Goal: Transaction & Acquisition: Purchase product/service

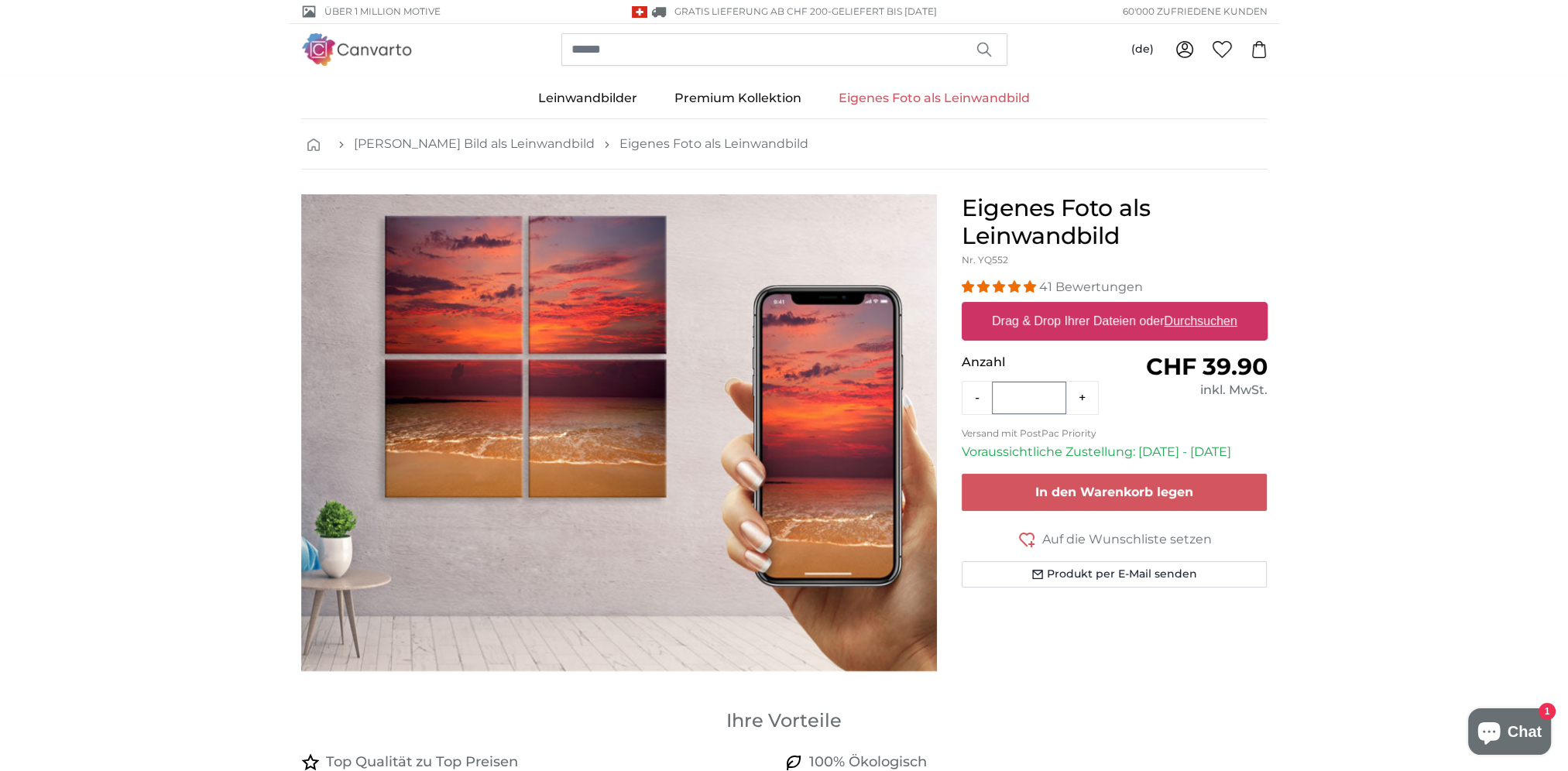
click at [516, 408] on img "1 of 1" at bounding box center [618, 433] width 635 height 477
click at [634, 146] on link "Eigenes Foto als Leinwandbild" at bounding box center [714, 144] width 189 height 19
click at [1116, 319] on label "Drag & Drop Ihrer Dateien oder Durchsuchen" at bounding box center [1114, 322] width 258 height 31
click at [1116, 307] on input "Drag & Drop Ihrer Dateien oder Durchsuchen" at bounding box center [1115, 303] width 306 height 4
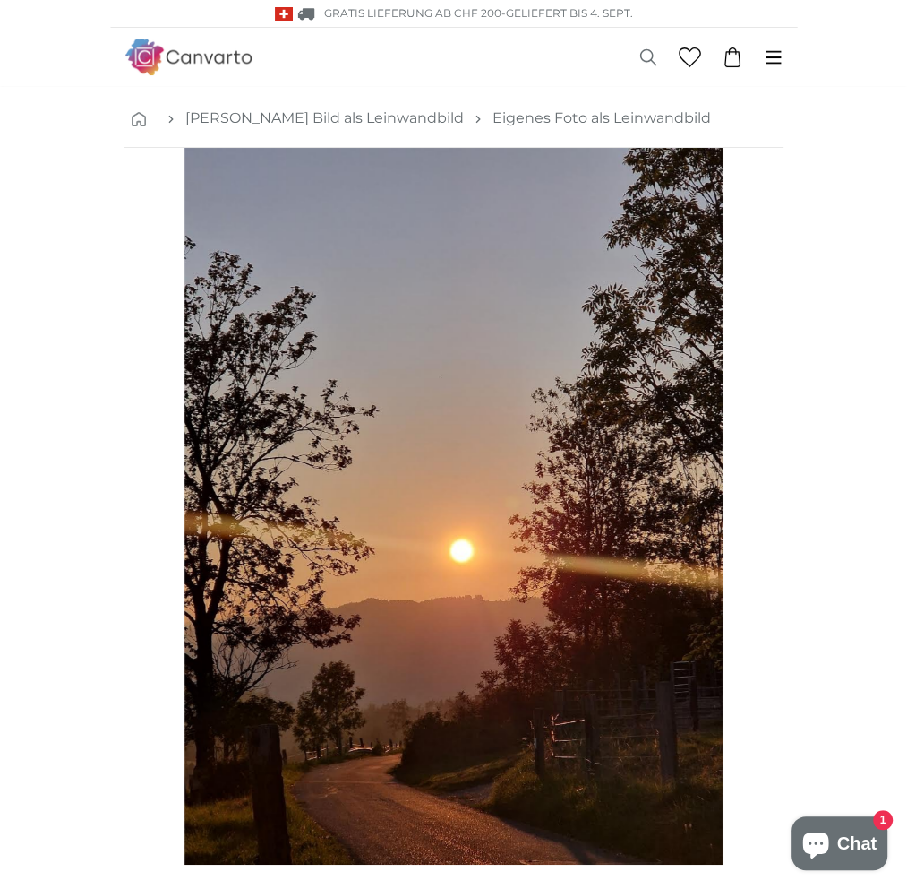
click at [275, 546] on img "1 of 1" at bounding box center [454, 506] width 538 height 717
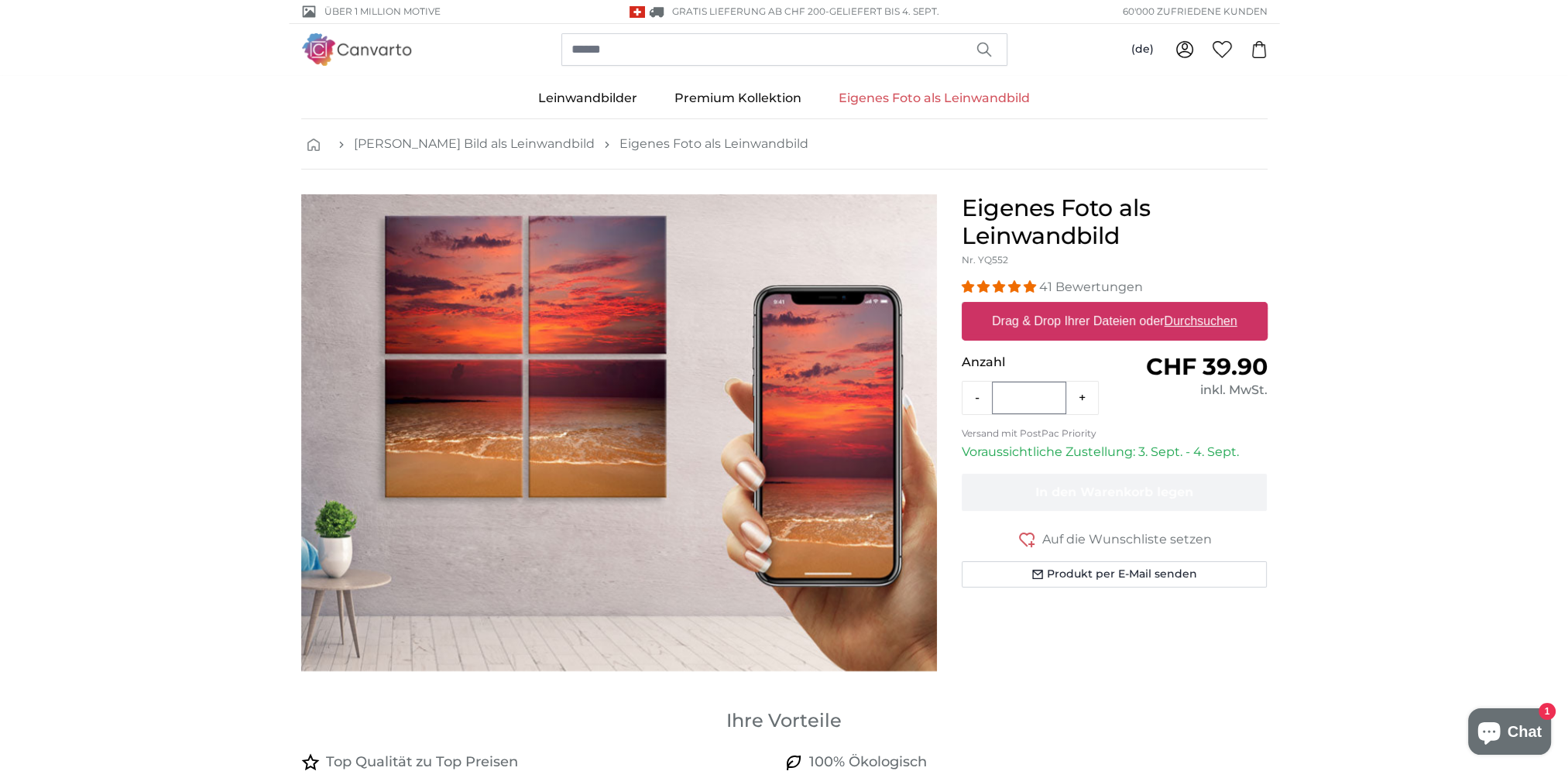
click at [985, 44] on icon "button" at bounding box center [985, 49] width 16 height 16
click at [982, 47] on icon "button" at bounding box center [985, 49] width 16 height 16
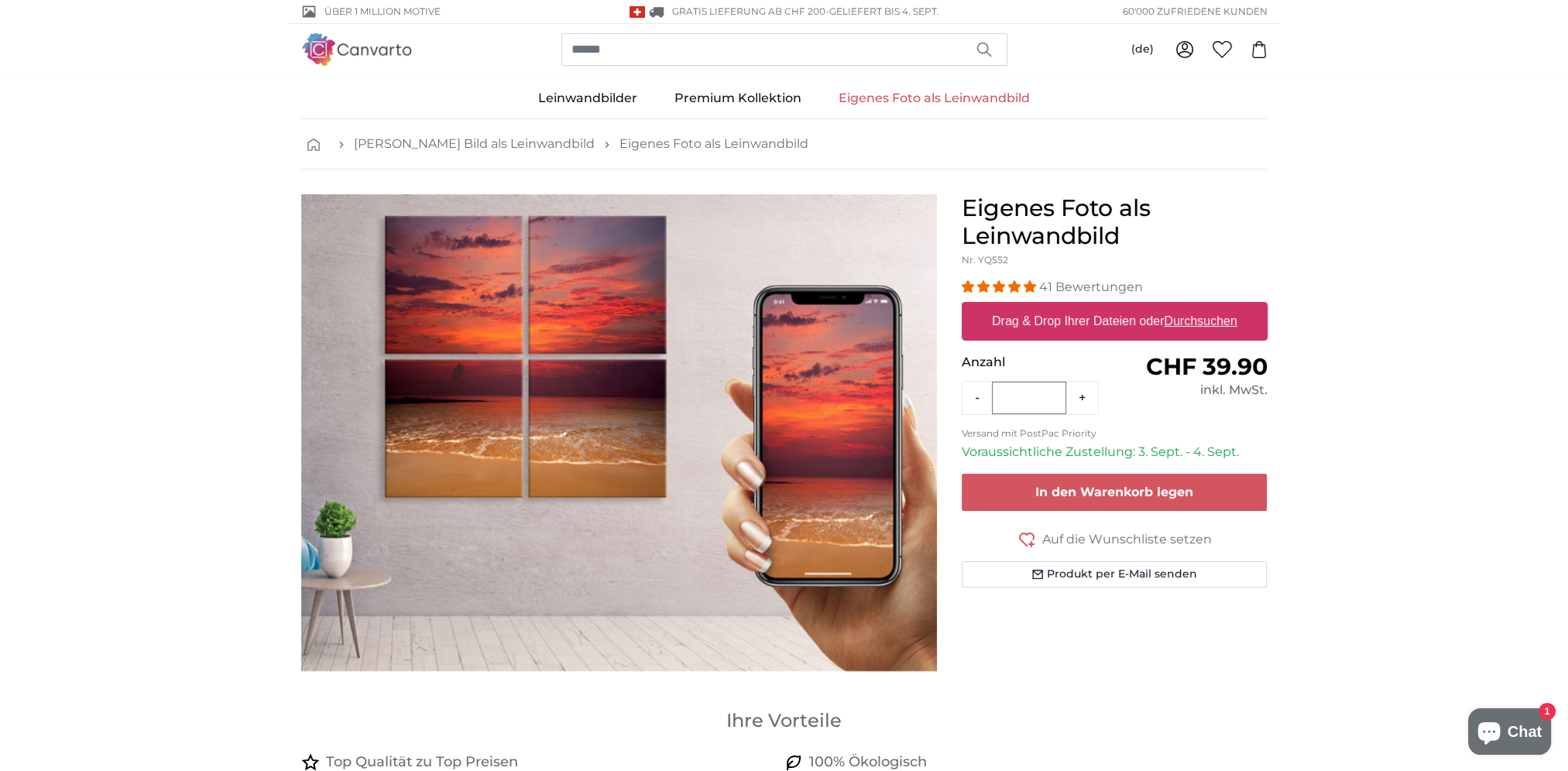
click at [504, 401] on img "1 of 1" at bounding box center [618, 433] width 635 height 477
click at [1193, 322] on u "Durchsuchen" at bounding box center [1200, 321] width 73 height 13
click at [1193, 307] on input "Drag & Drop Ihrer Dateien oder Durchsuchen" at bounding box center [1115, 303] width 306 height 4
click at [995, 101] on link "Eigenes Foto als Leinwandbild" at bounding box center [934, 98] width 228 height 41
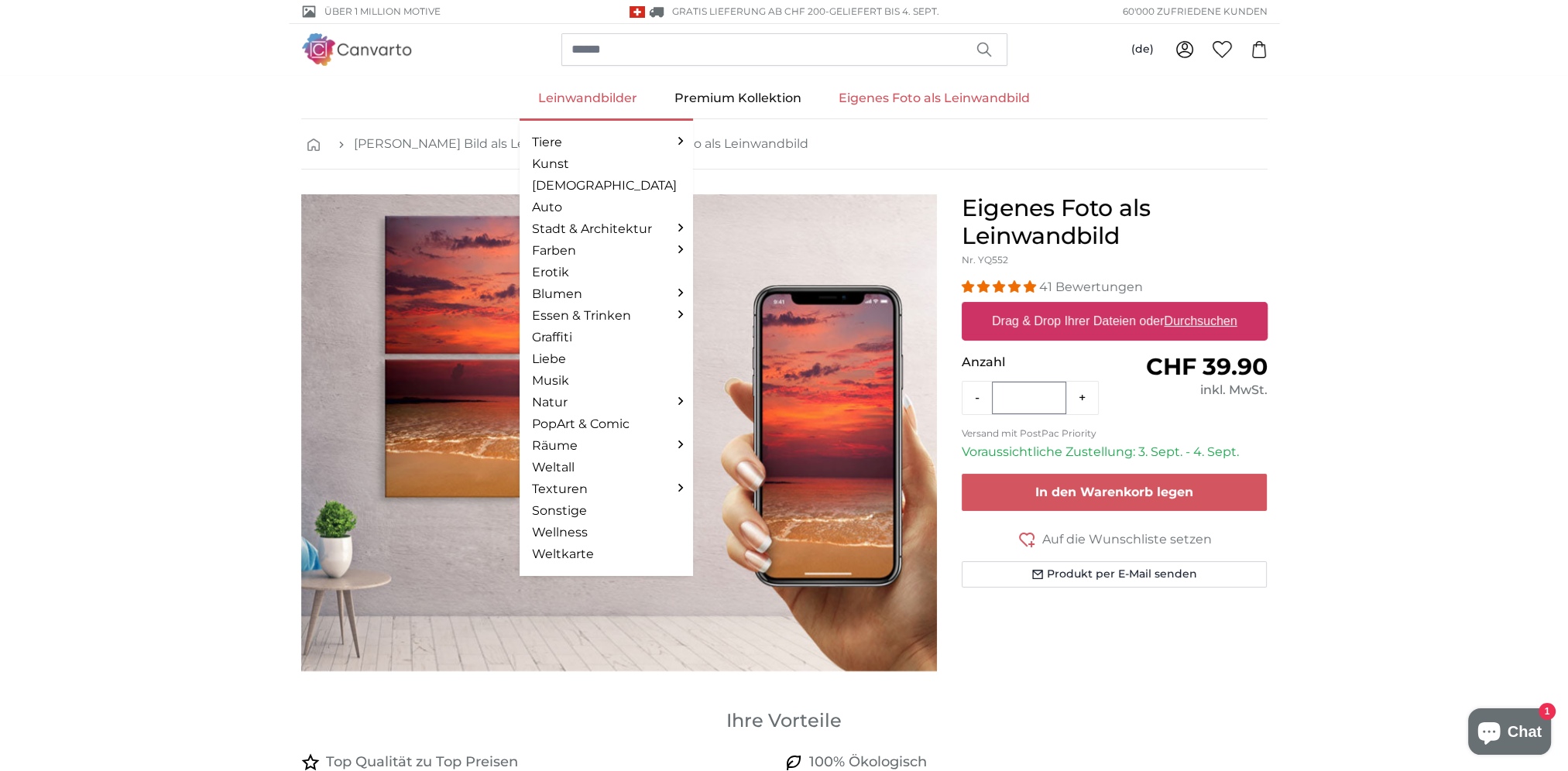
click at [576, 100] on link "Leinwandbilder" at bounding box center [588, 98] width 137 height 41
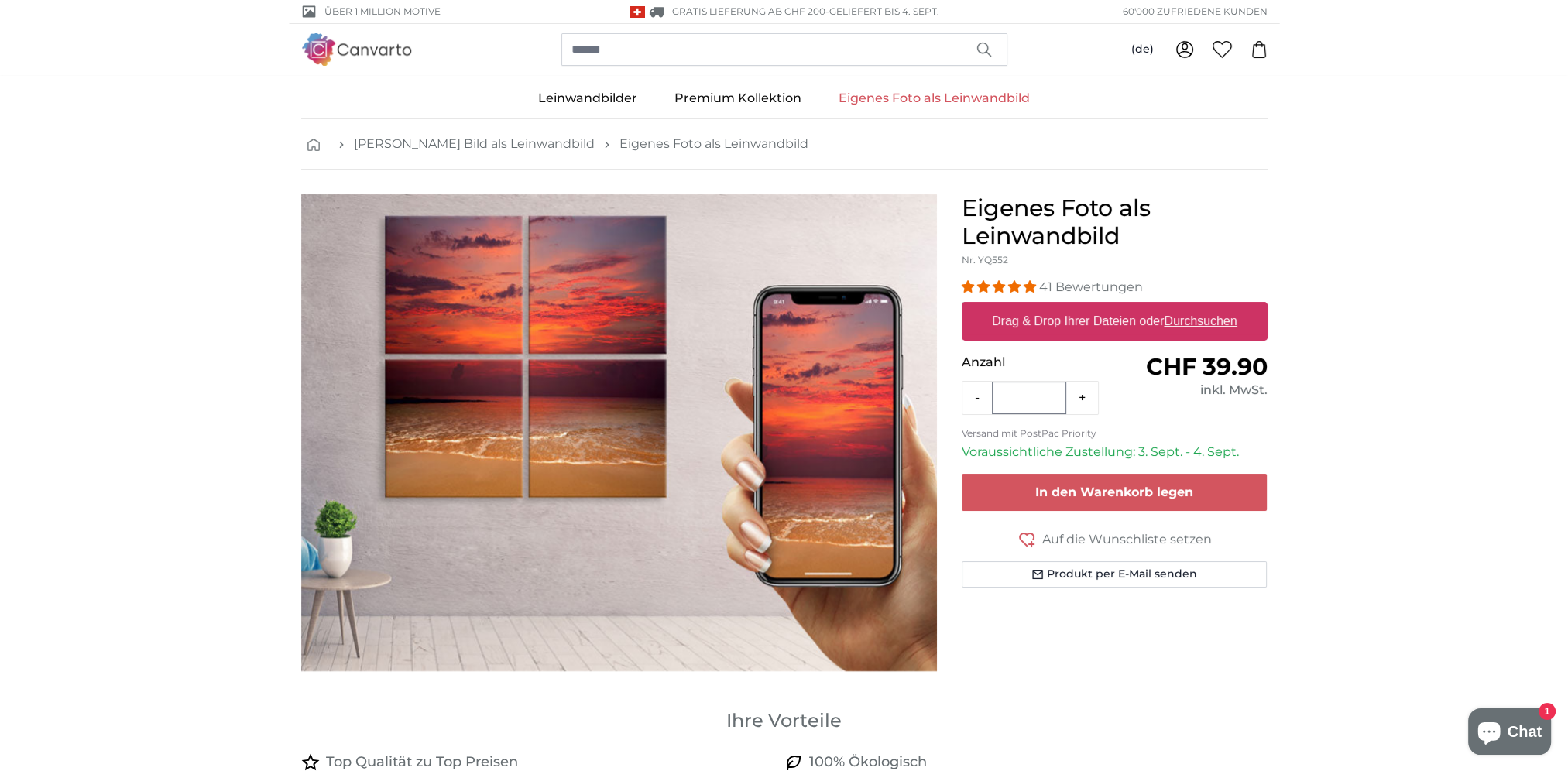
click at [400, 142] on link "[PERSON_NAME] Bild als Leinwandbild" at bounding box center [474, 144] width 241 height 19
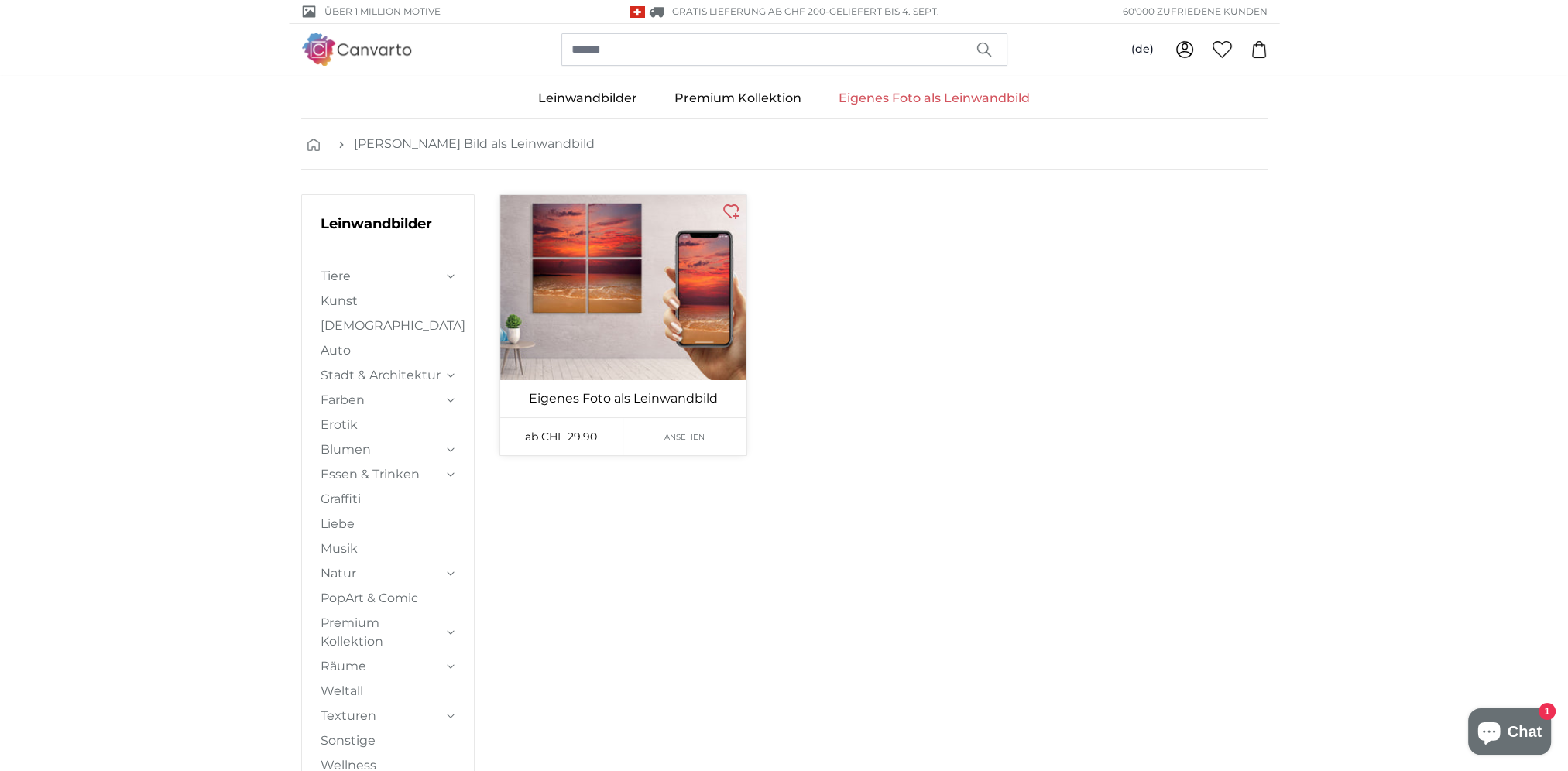
click at [697, 431] on span "Ansehen" at bounding box center [685, 436] width 41 height 11
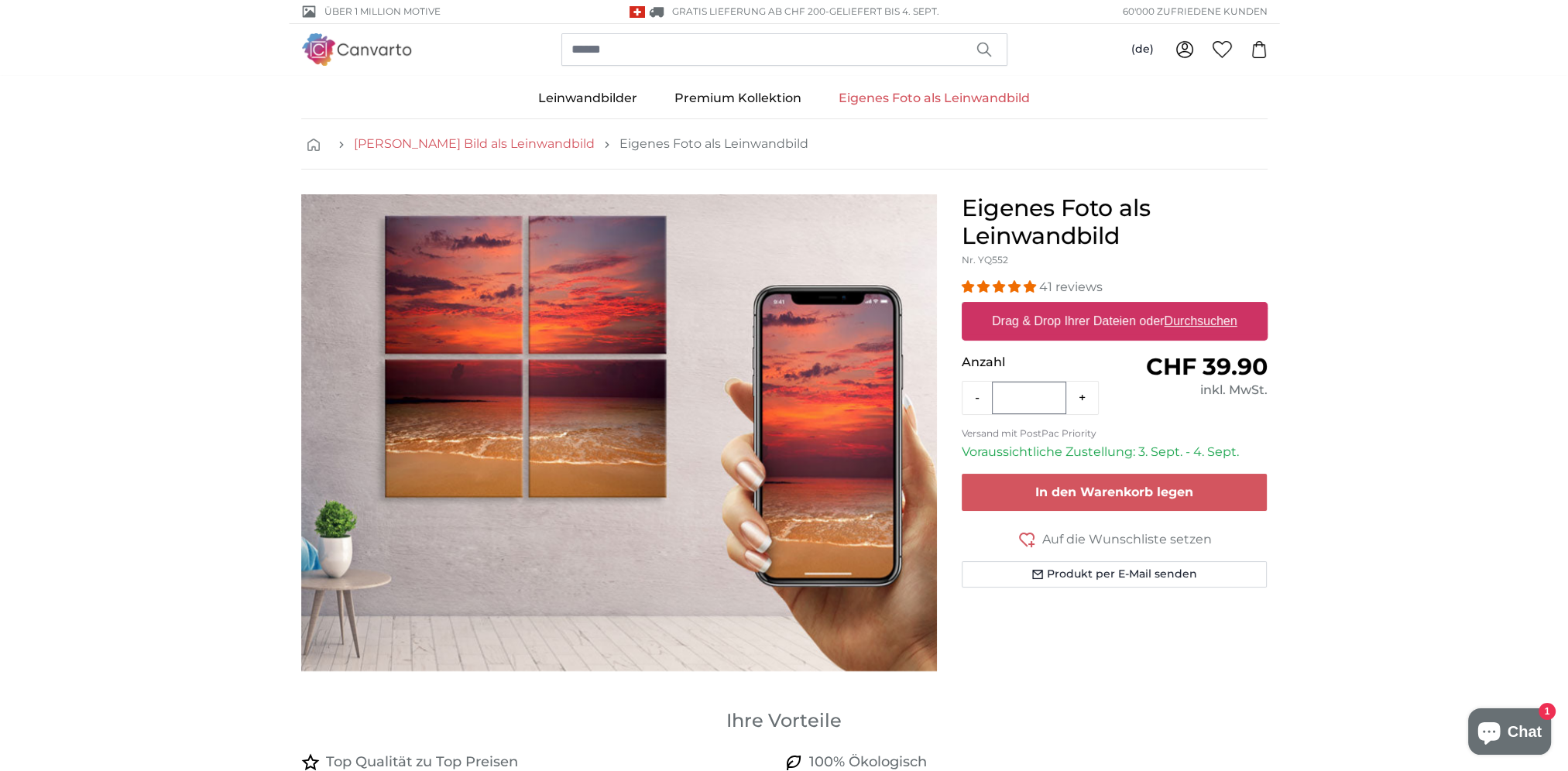
click at [416, 142] on link "[PERSON_NAME] Bild als Leinwandbild" at bounding box center [474, 144] width 241 height 19
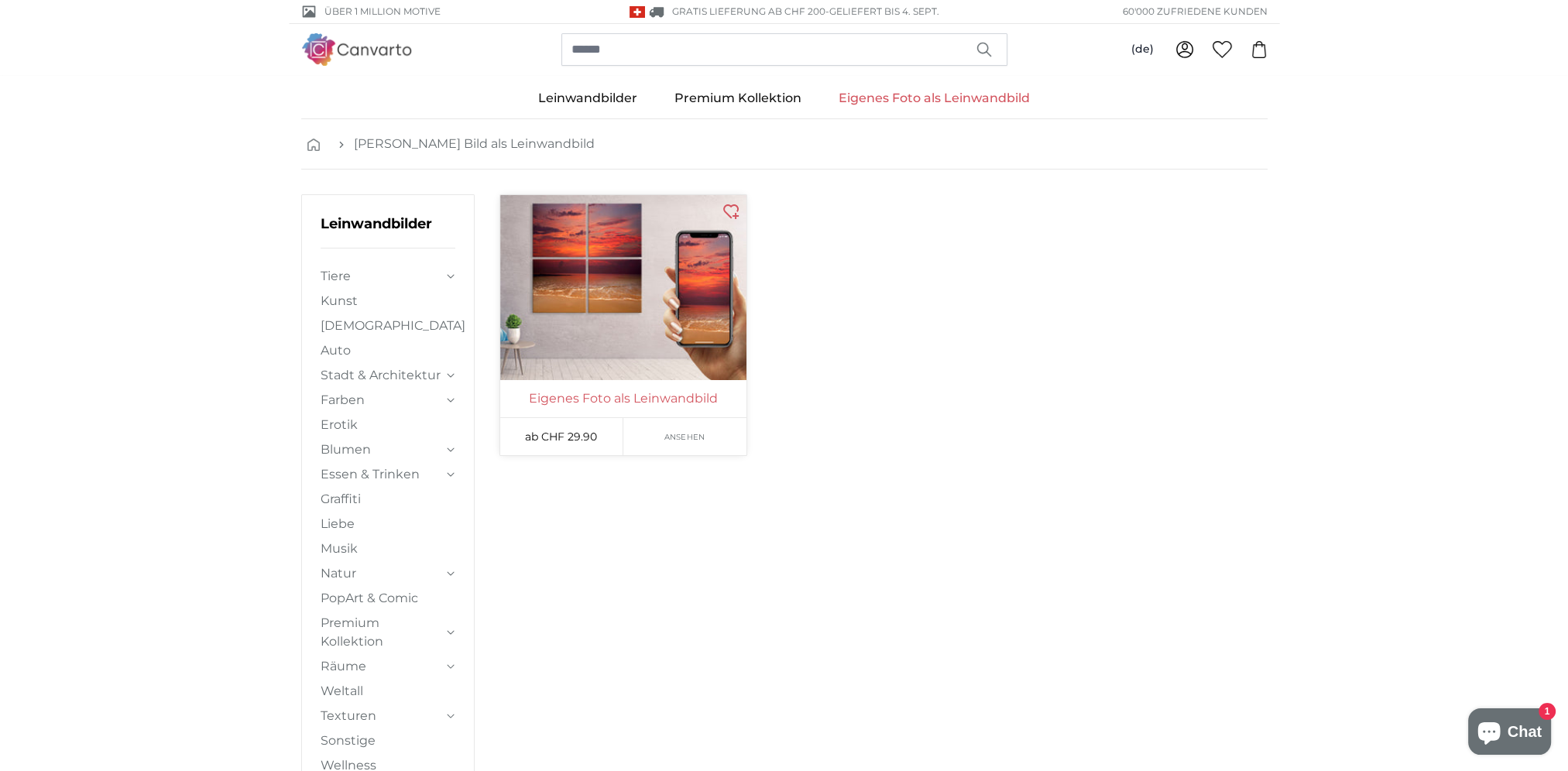
click at [583, 394] on link "Eigenes Foto als Leinwandbild" at bounding box center [623, 399] width 240 height 19
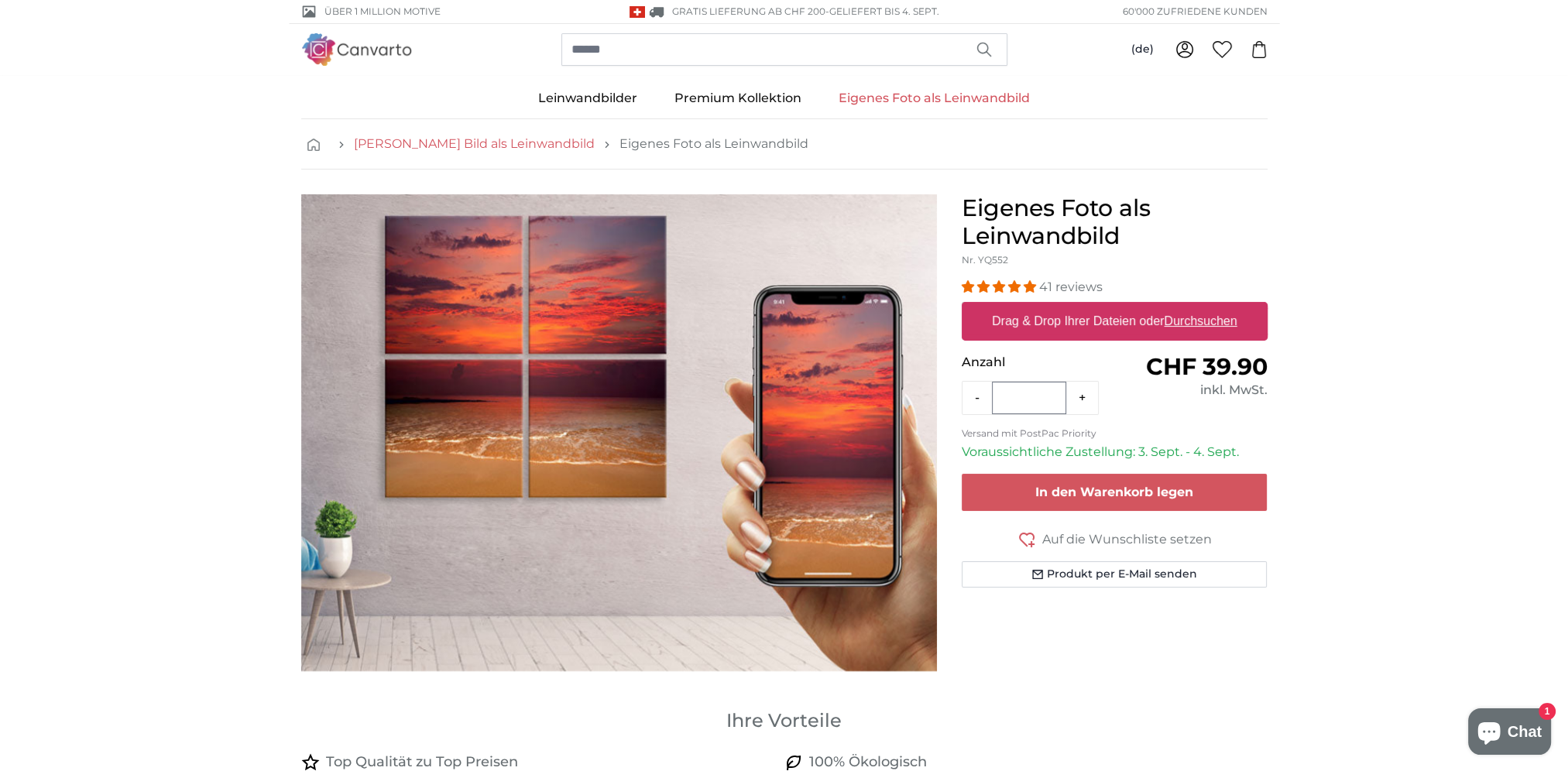
click at [446, 149] on link "[PERSON_NAME] Bild als Leinwandbild" at bounding box center [474, 144] width 241 height 19
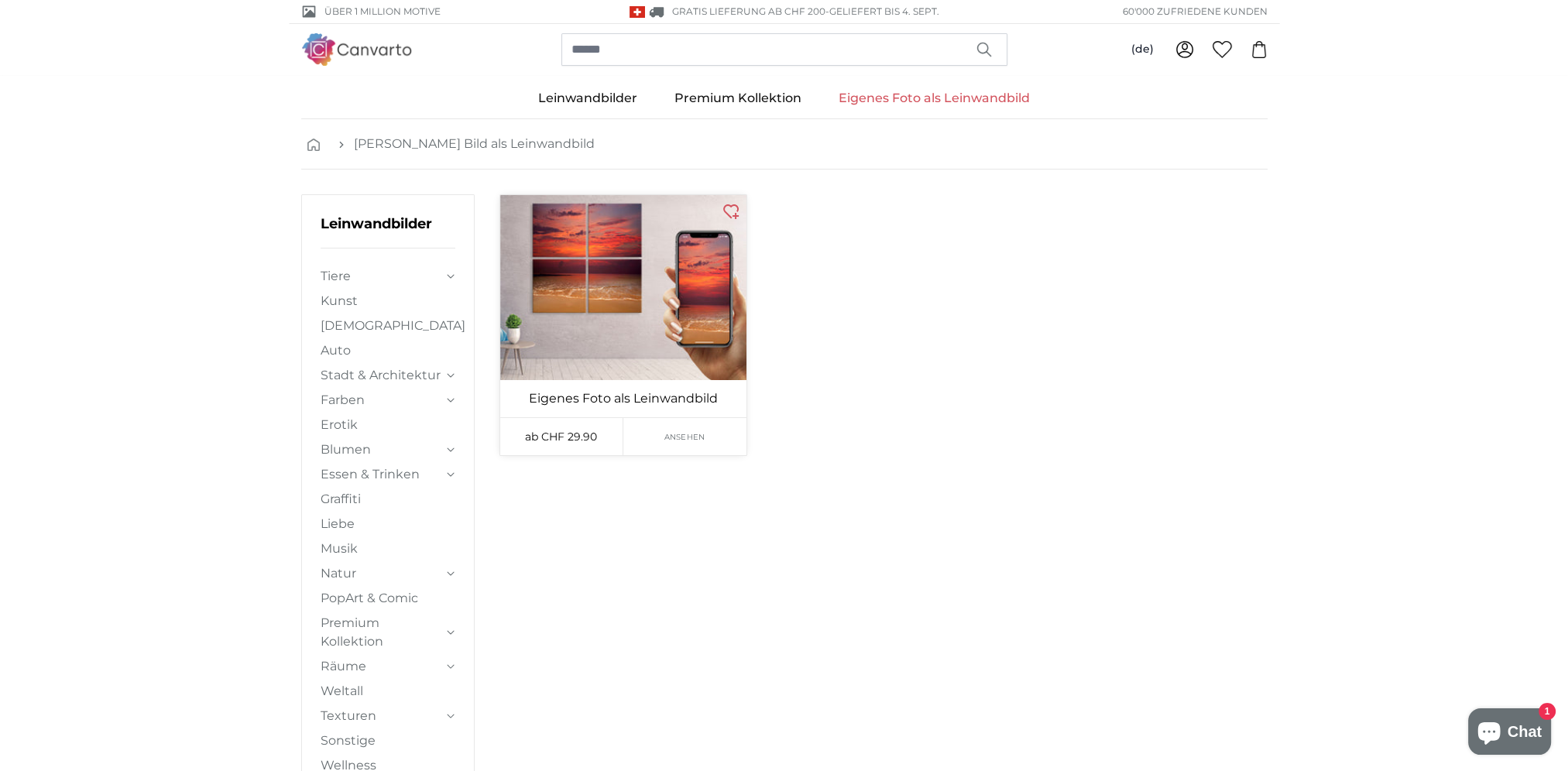
click at [558, 432] on span "ab CHF 29.90" at bounding box center [560, 436] width 72 height 14
click at [583, 436] on span "ab CHF 29.90" at bounding box center [560, 436] width 72 height 14
click at [736, 210] on icon at bounding box center [730, 212] width 16 height 15
click at [736, 211] on icon at bounding box center [731, 212] width 16 height 14
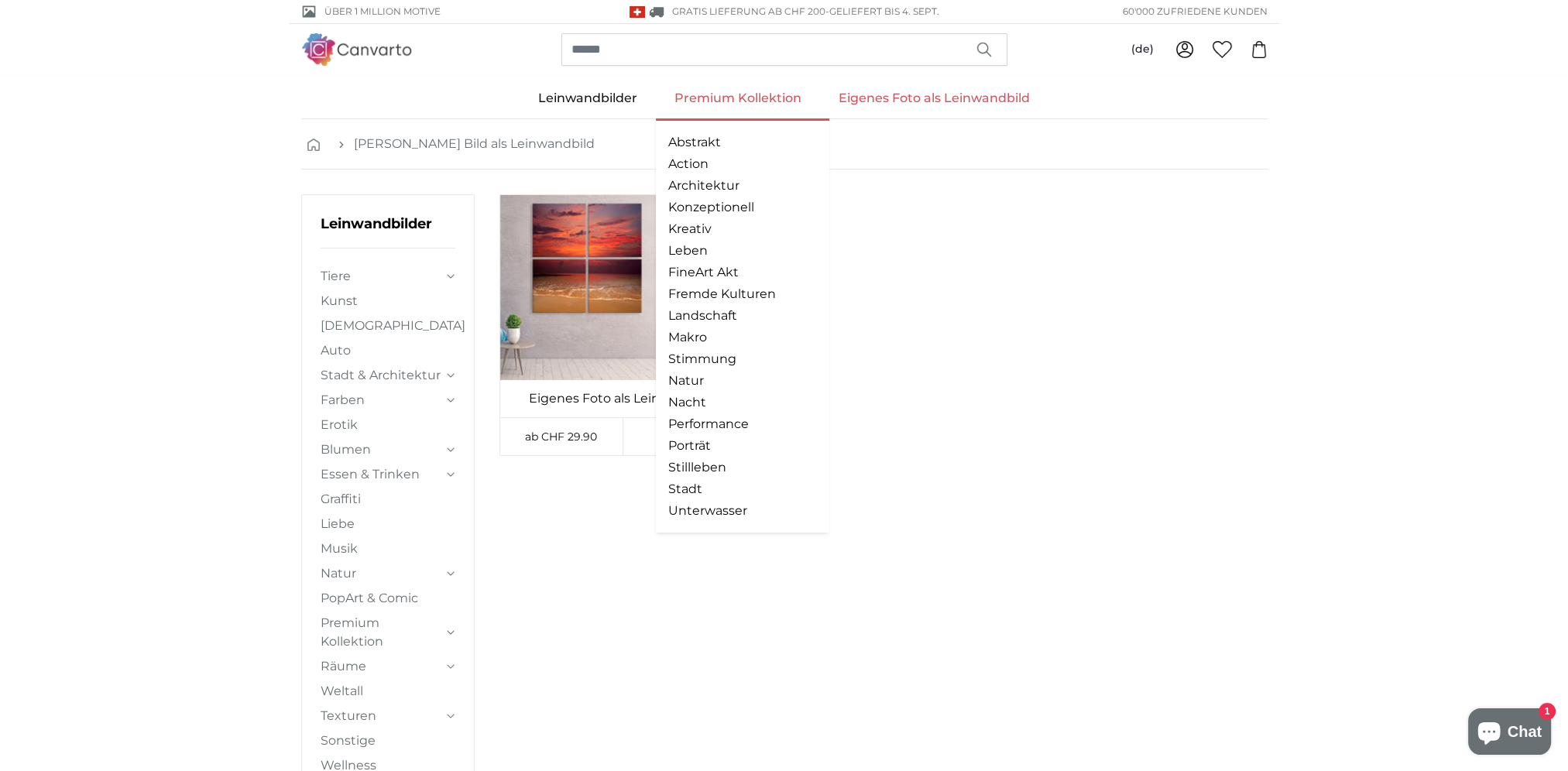
click at [726, 94] on link "Premium Kollektion" at bounding box center [738, 98] width 164 height 41
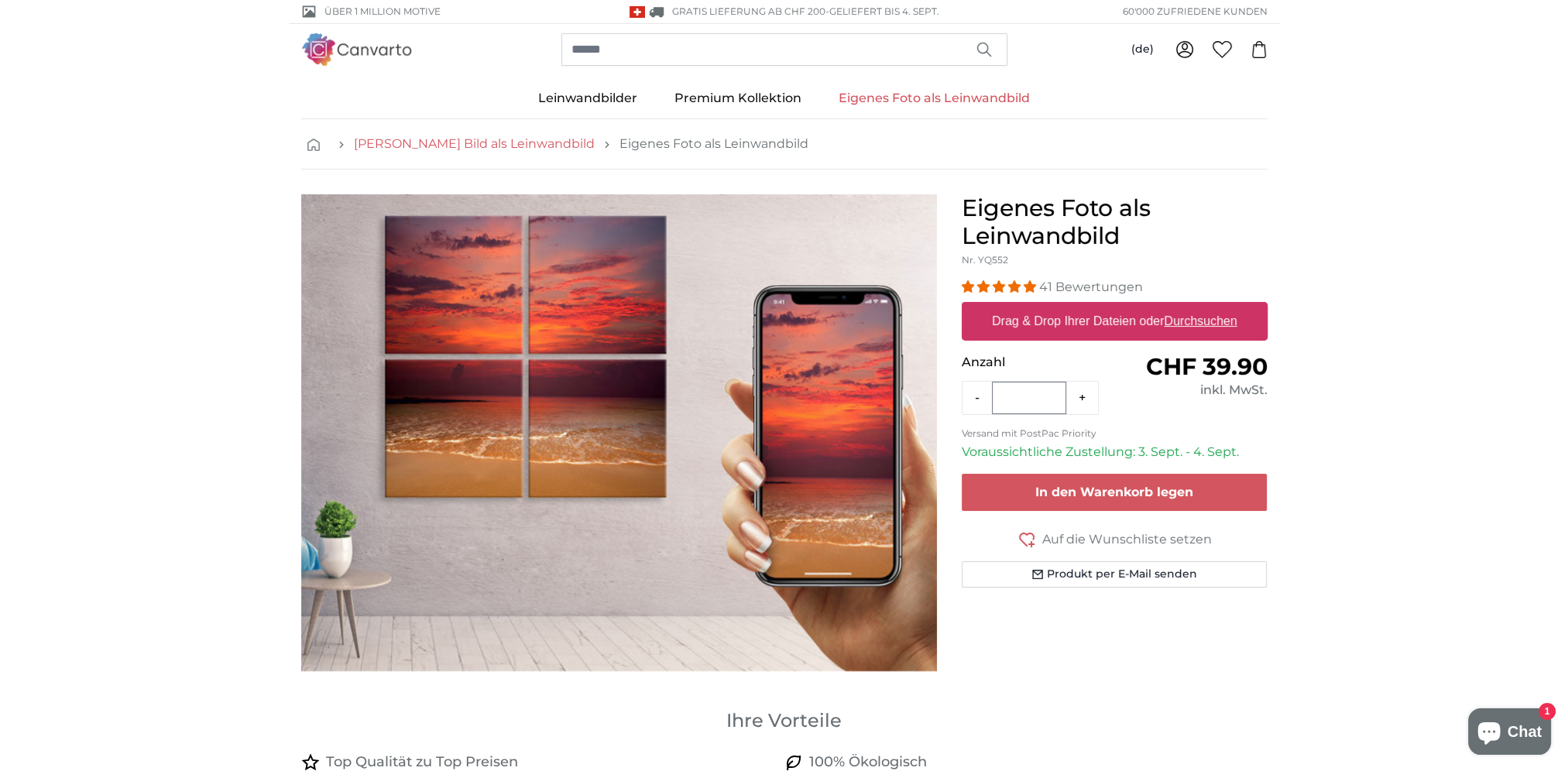
click at [384, 143] on link "[PERSON_NAME] Bild als Leinwandbild" at bounding box center [474, 144] width 241 height 19
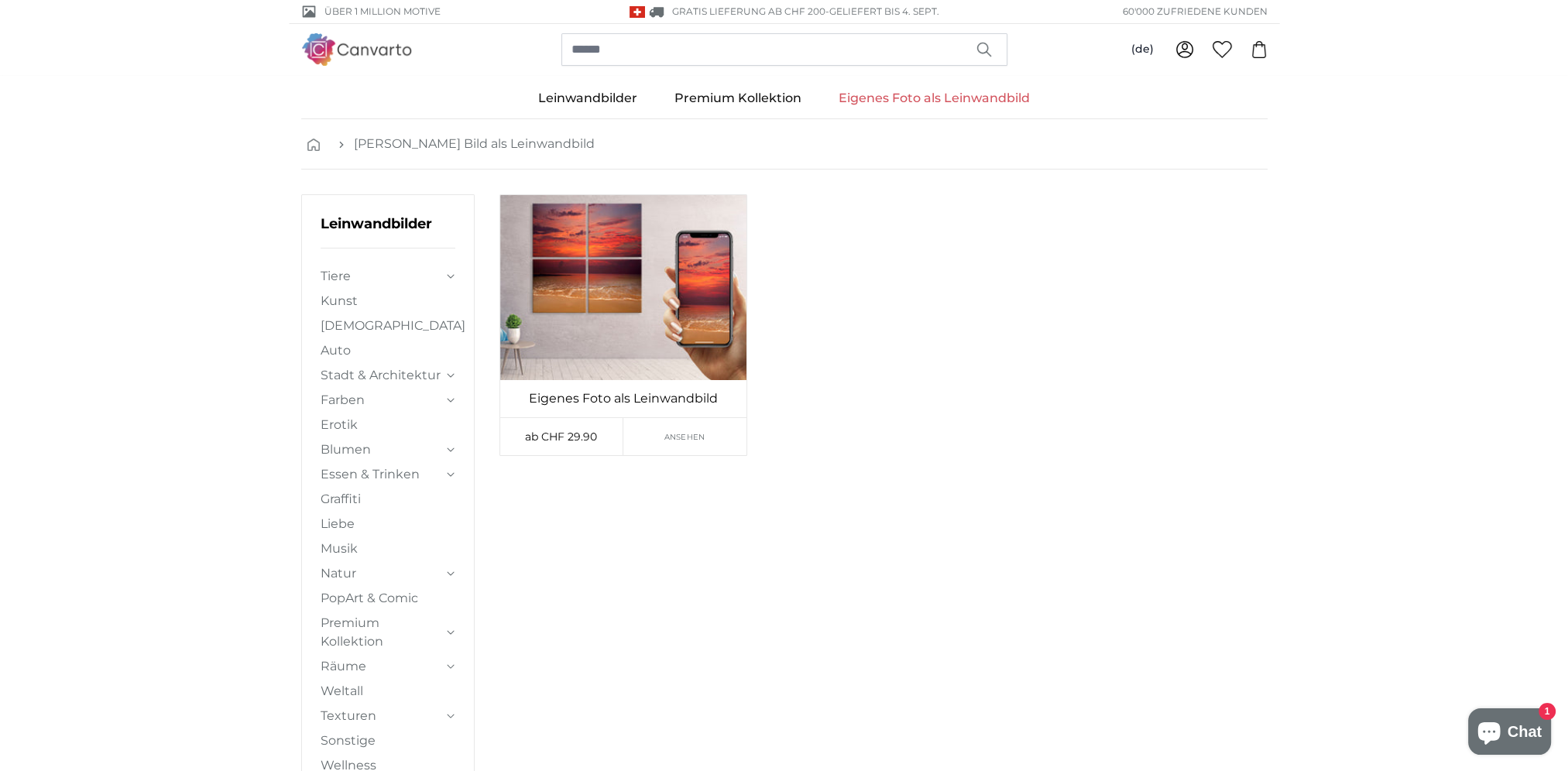
click at [1183, 56] on icon at bounding box center [1185, 50] width 19 height 19
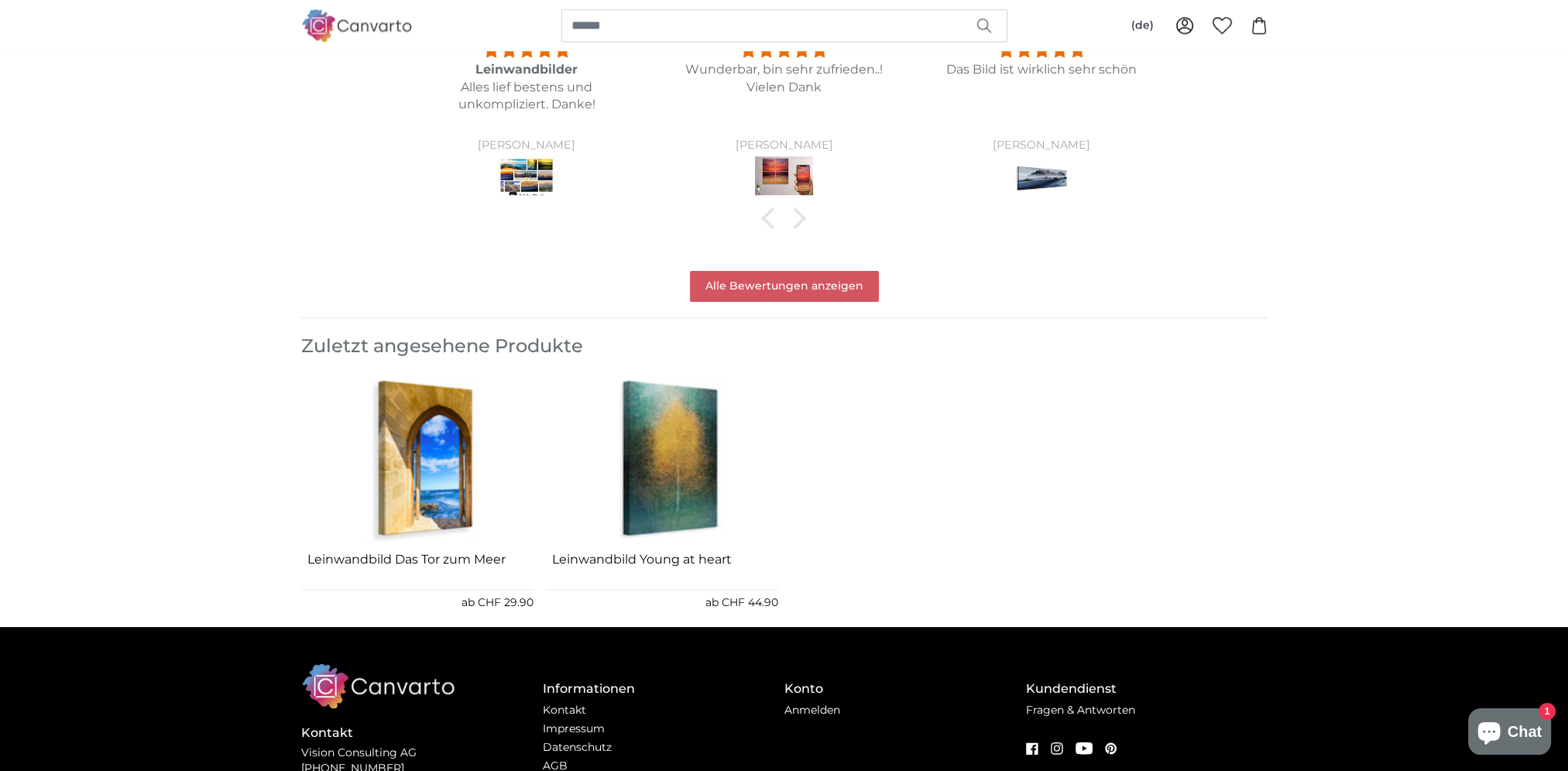
scroll to position [1704, 0]
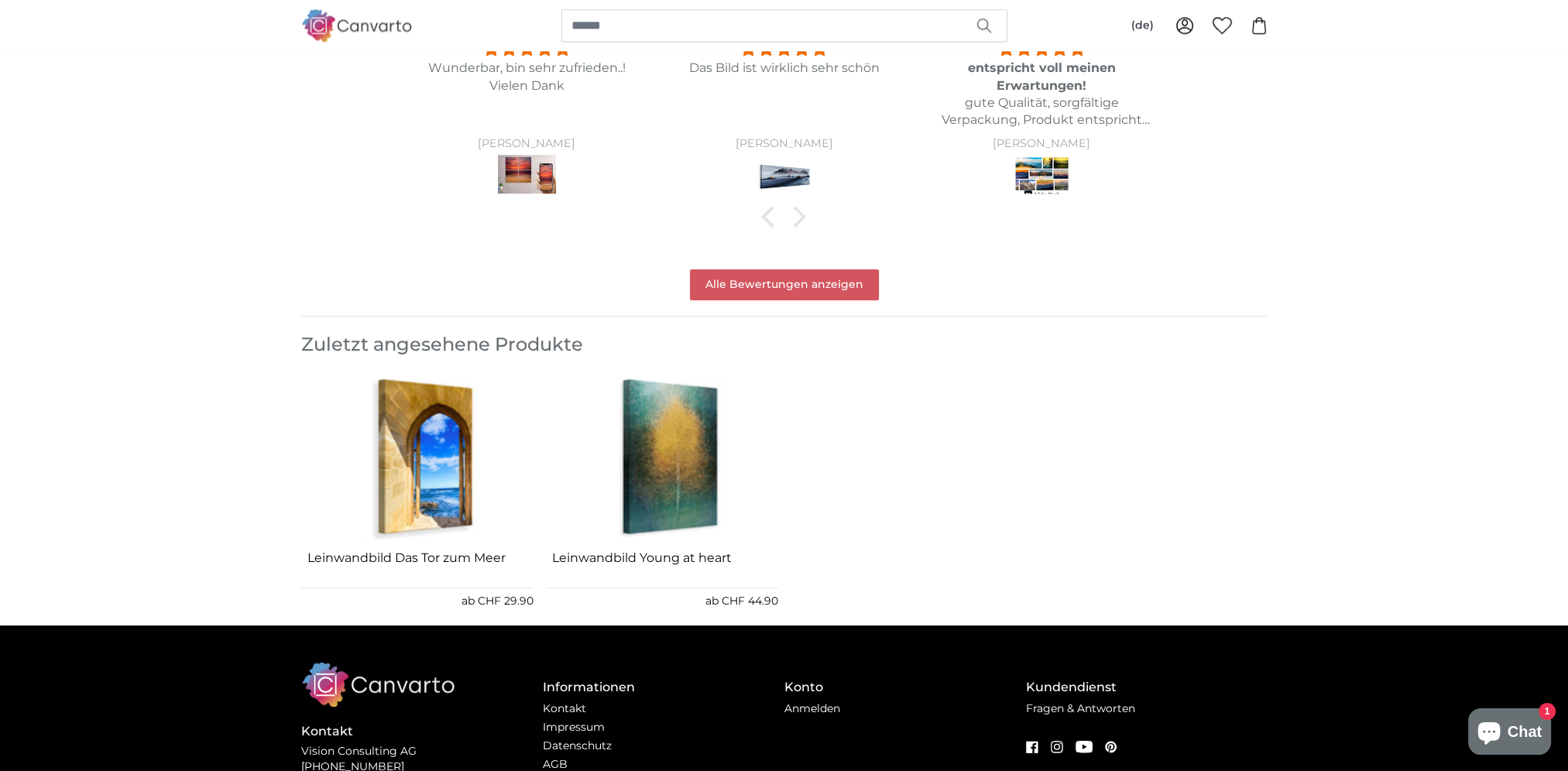
click at [1039, 174] on img at bounding box center [1042, 176] width 58 height 43
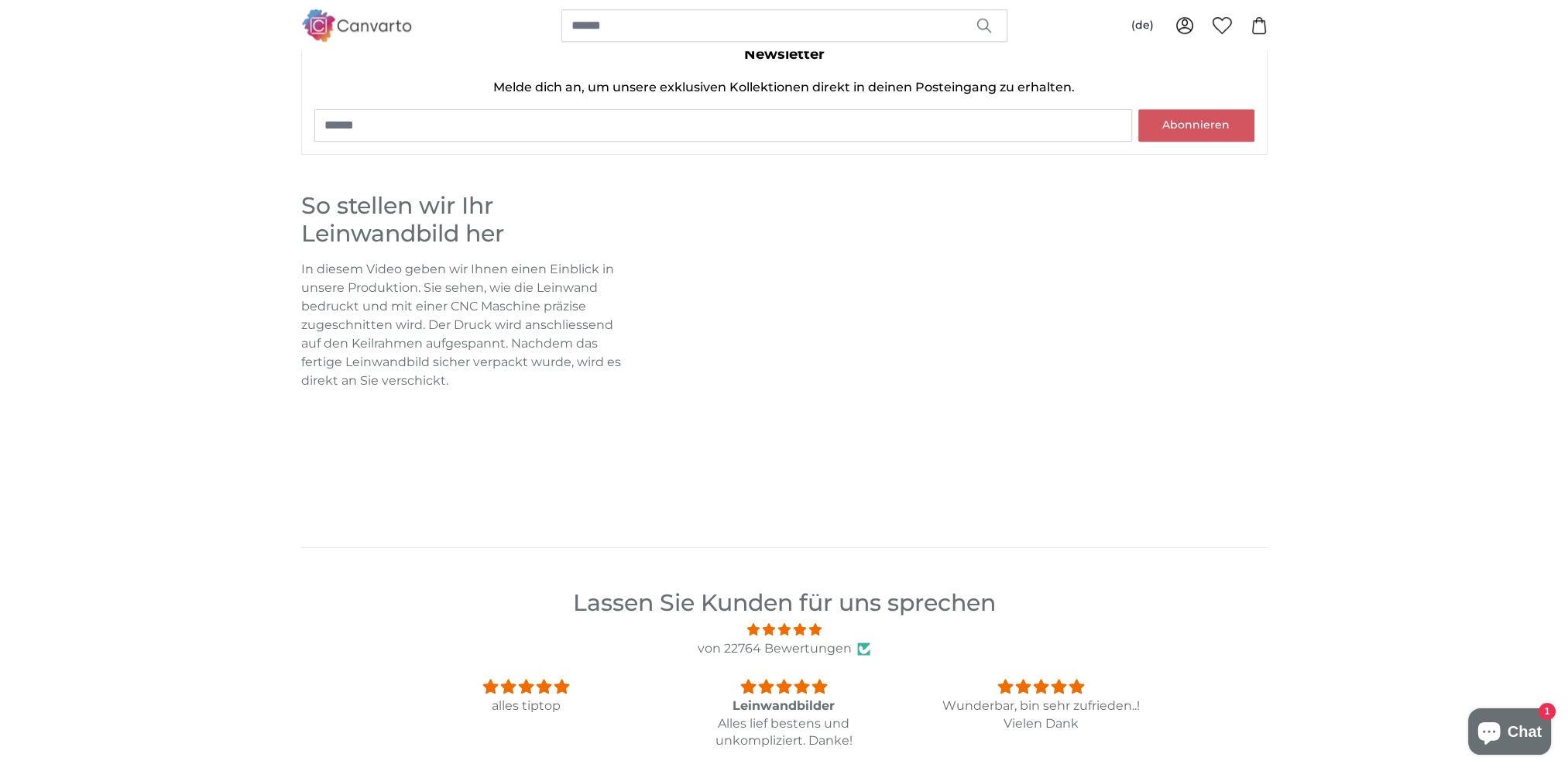
scroll to position [1704, 0]
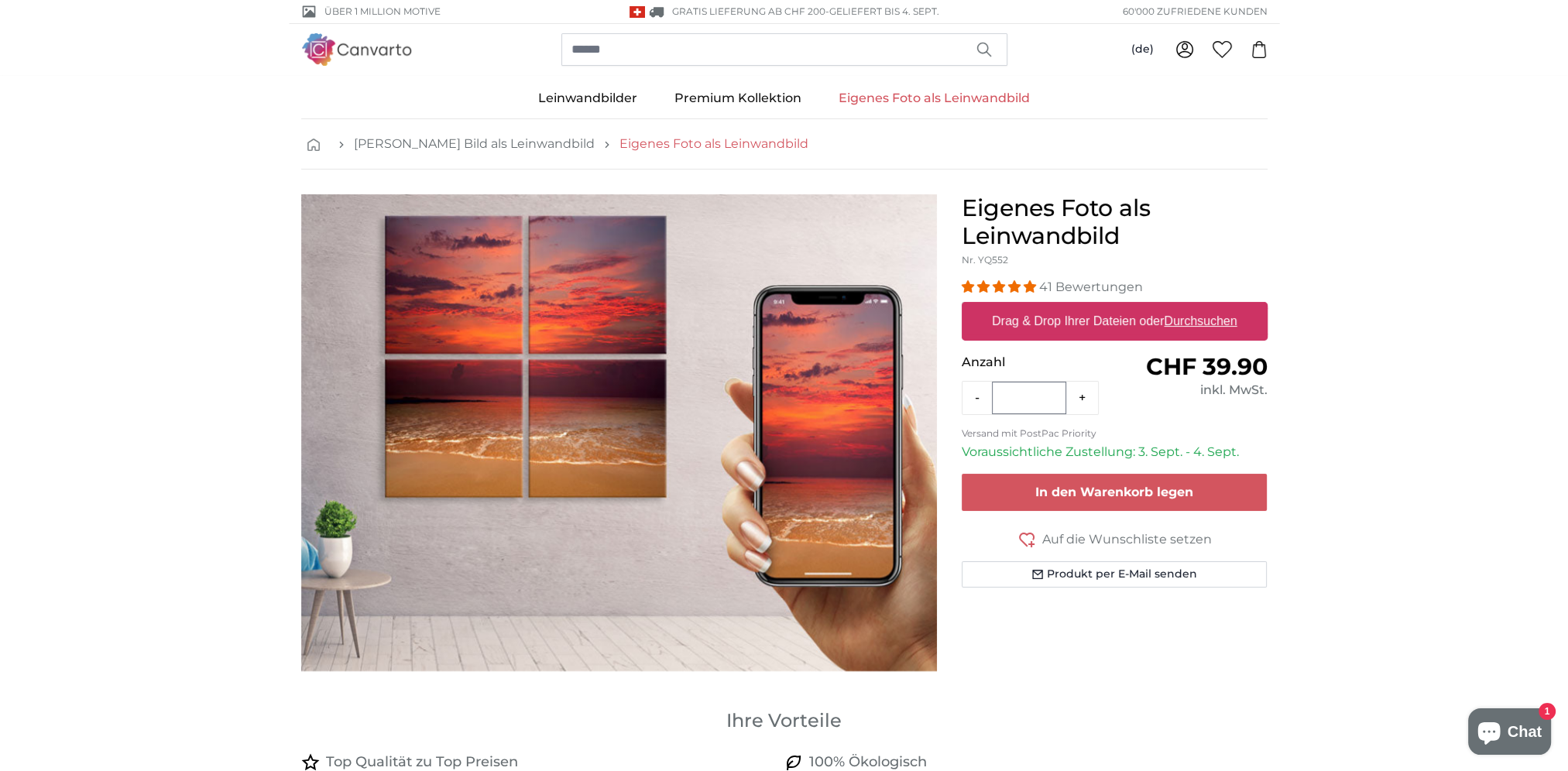
click at [628, 143] on link "Eigenes Foto als Leinwandbild" at bounding box center [714, 144] width 189 height 19
click at [1178, 53] on icon at bounding box center [1185, 50] width 19 height 19
